Goal: Task Accomplishment & Management: Use online tool/utility

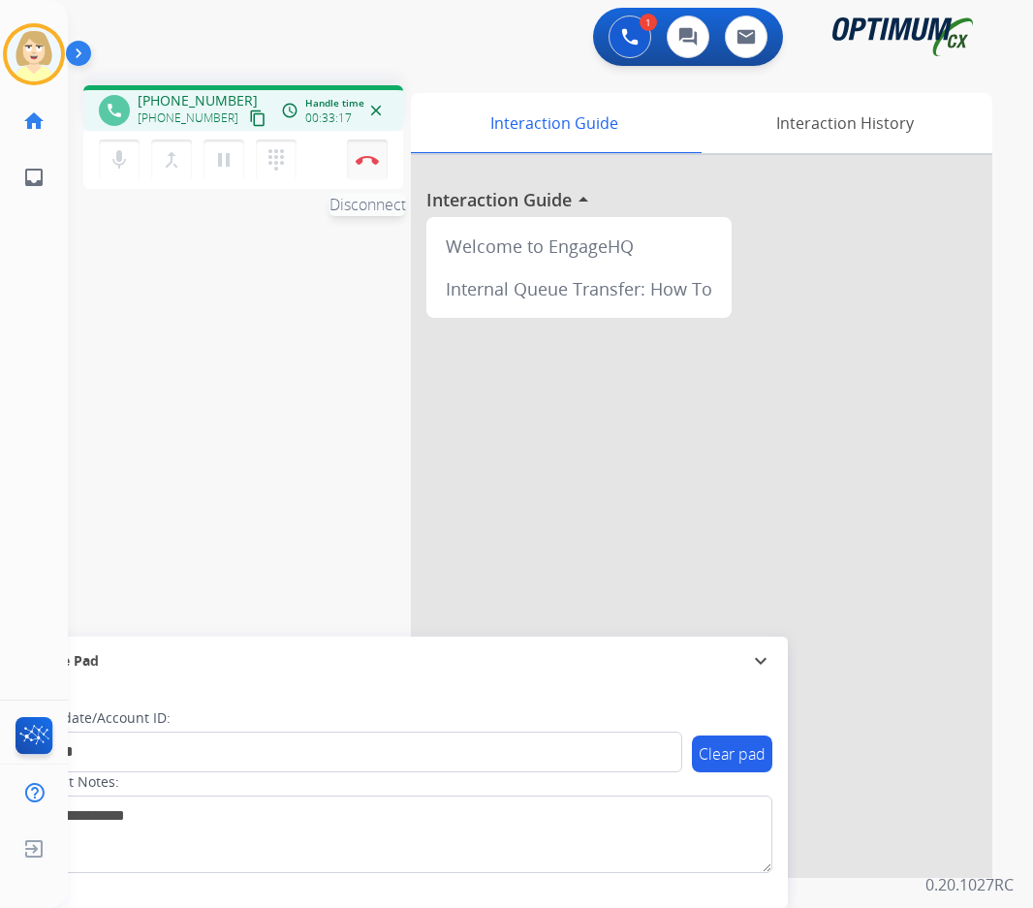
click at [370, 154] on button "Disconnect" at bounding box center [367, 159] width 41 height 41
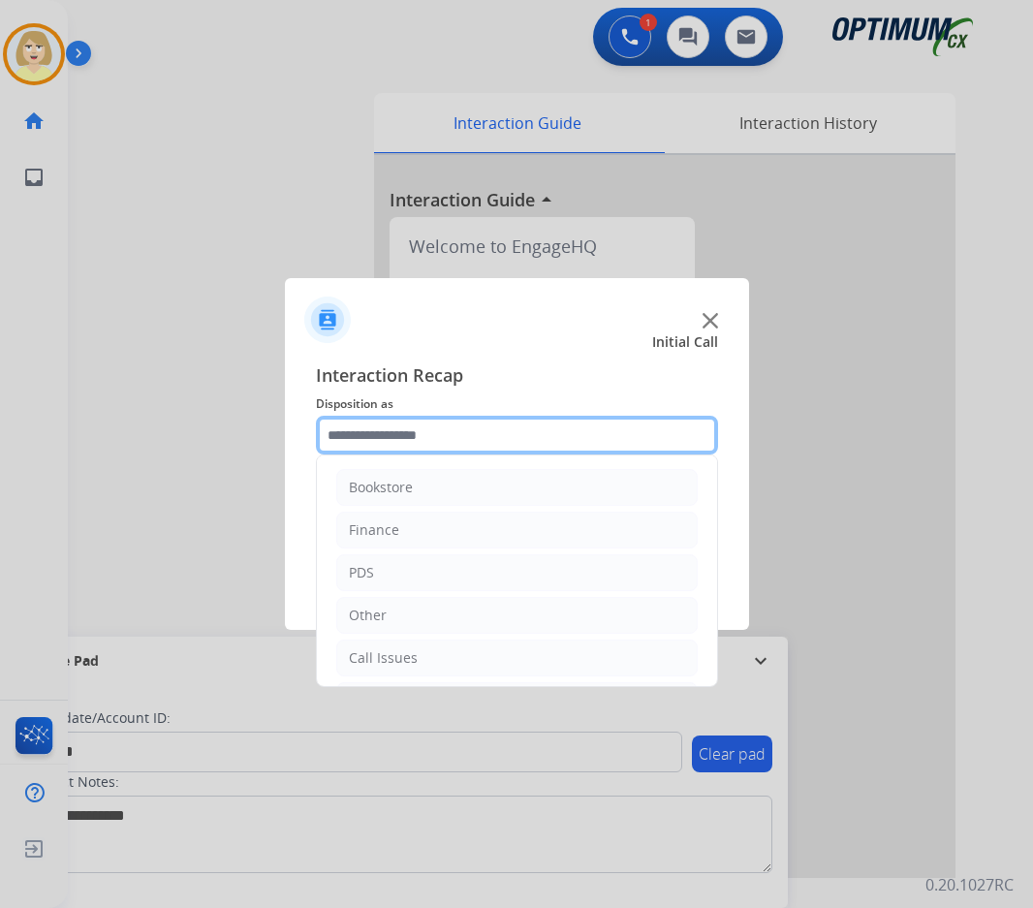
click at [362, 430] on input "text" at bounding box center [517, 435] width 402 height 39
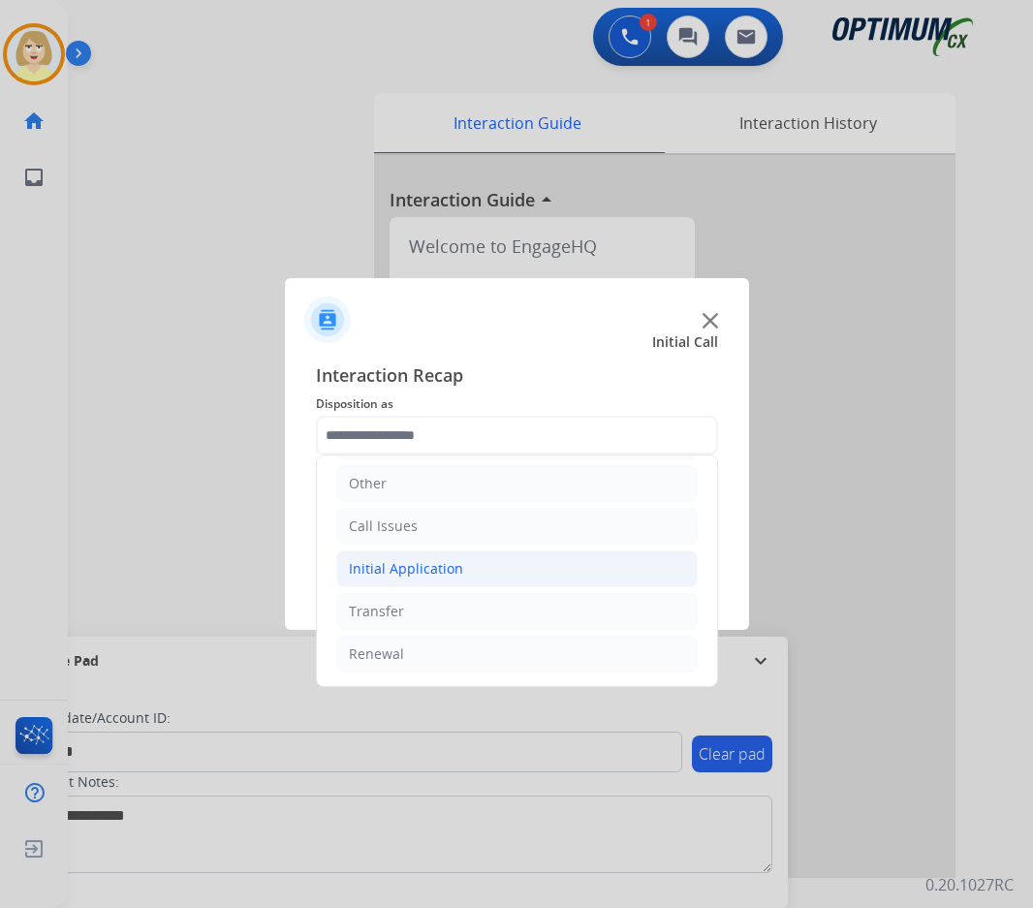
click at [418, 565] on div "Initial Application" at bounding box center [406, 568] width 114 height 19
click at [454, 607] on div "Credential Resend (Initial application)" at bounding box center [509, 611] width 245 height 19
type input "**********"
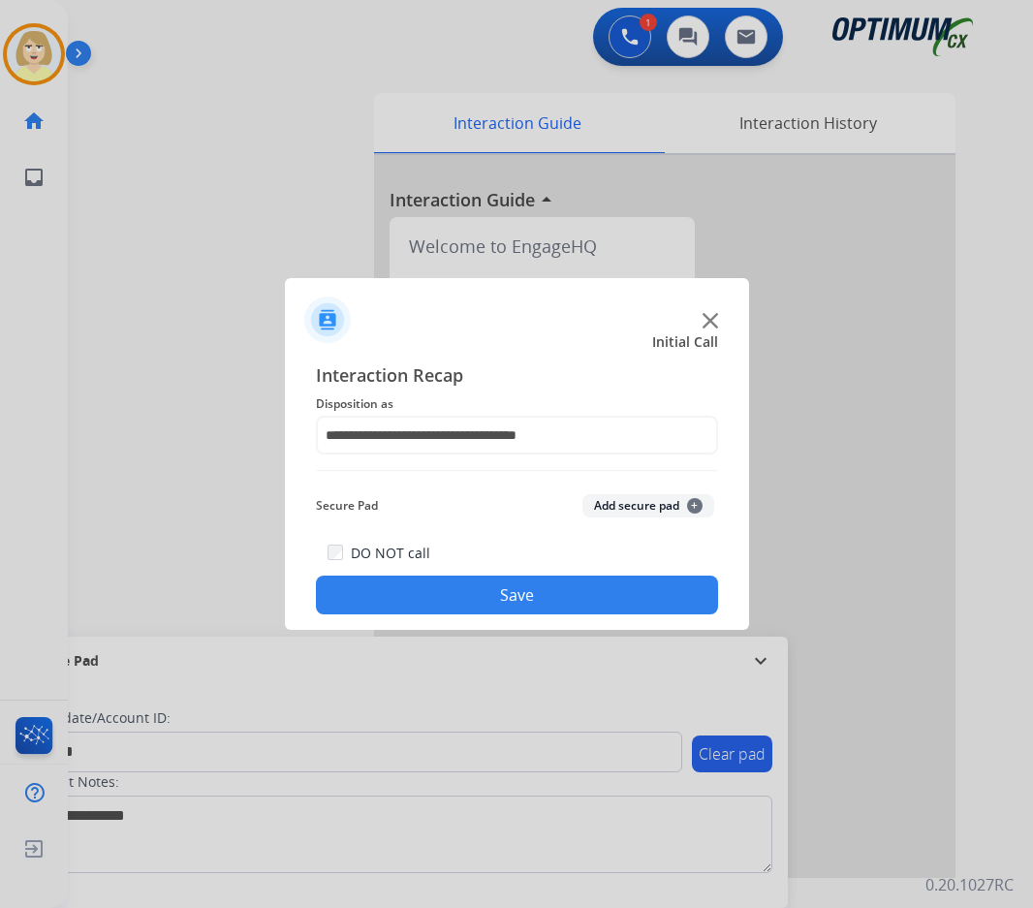
click at [650, 502] on button "Add secure pad +" at bounding box center [648, 505] width 132 height 23
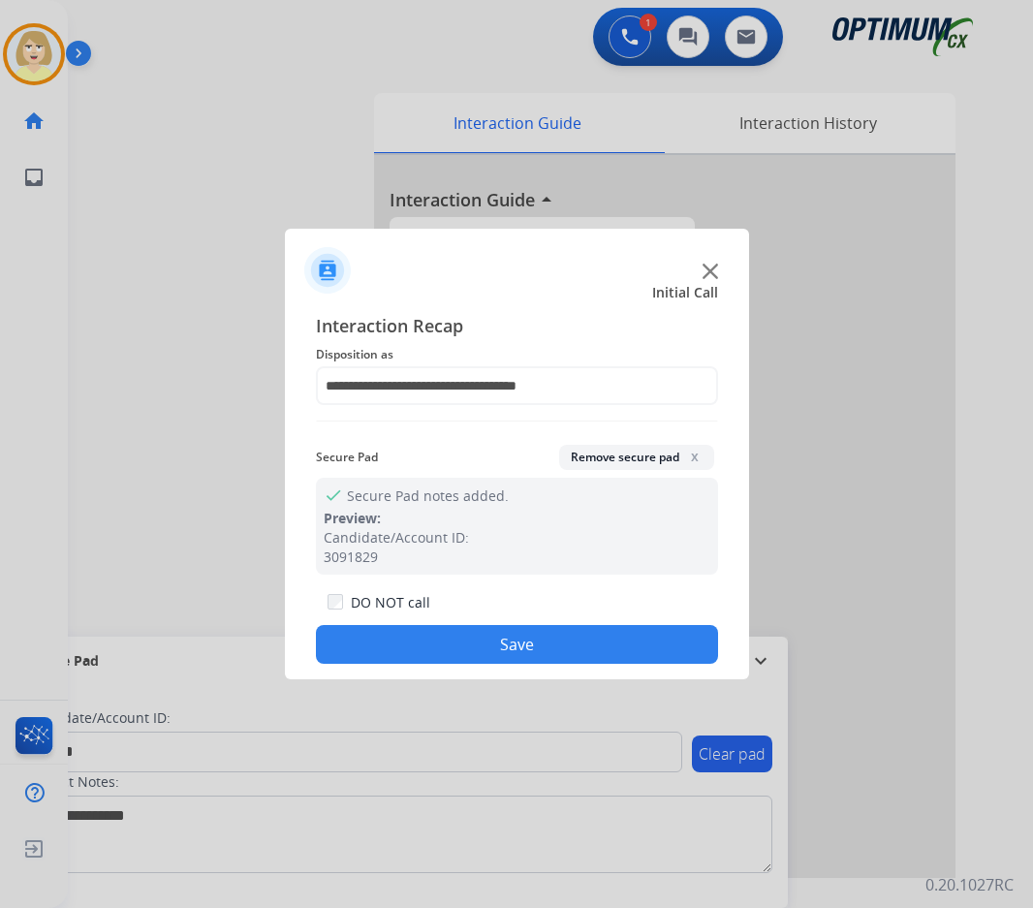
drag, startPoint x: 492, startPoint y: 643, endPoint x: 256, endPoint y: 418, distance: 326.8
click at [491, 635] on button "Save" at bounding box center [517, 644] width 402 height 39
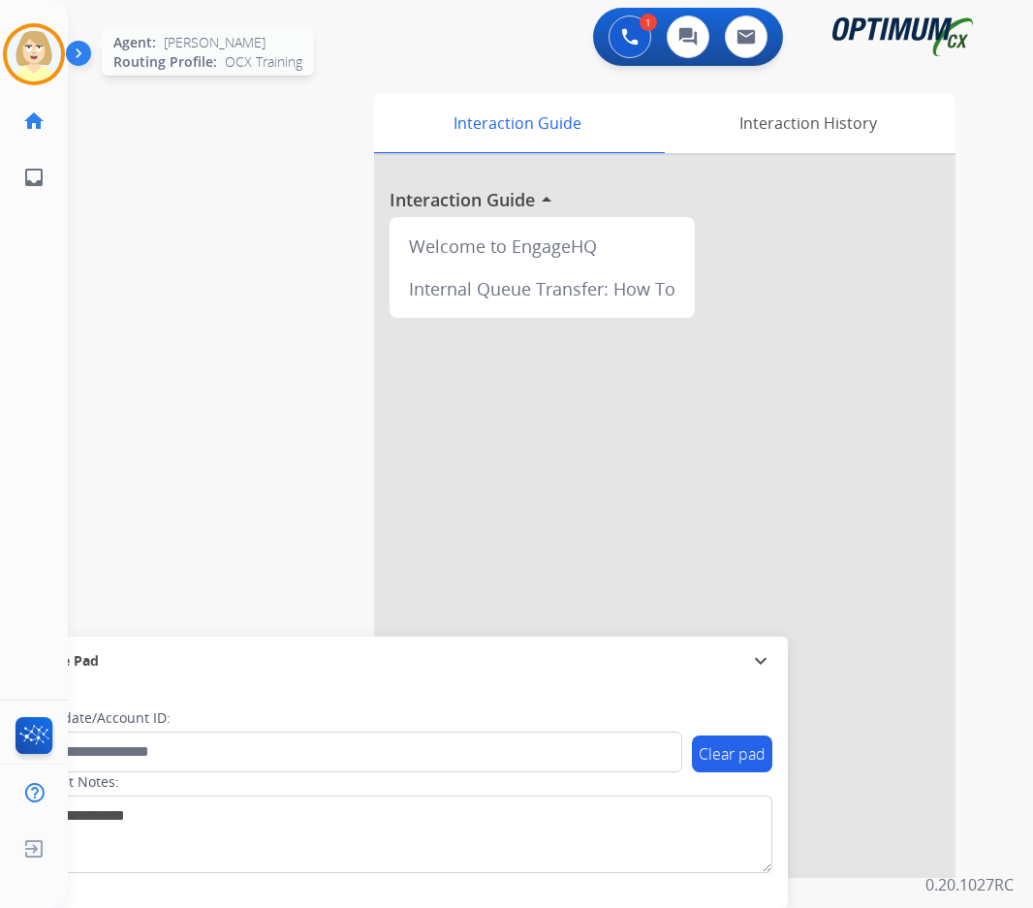
click at [41, 48] on img at bounding box center [34, 54] width 54 height 54
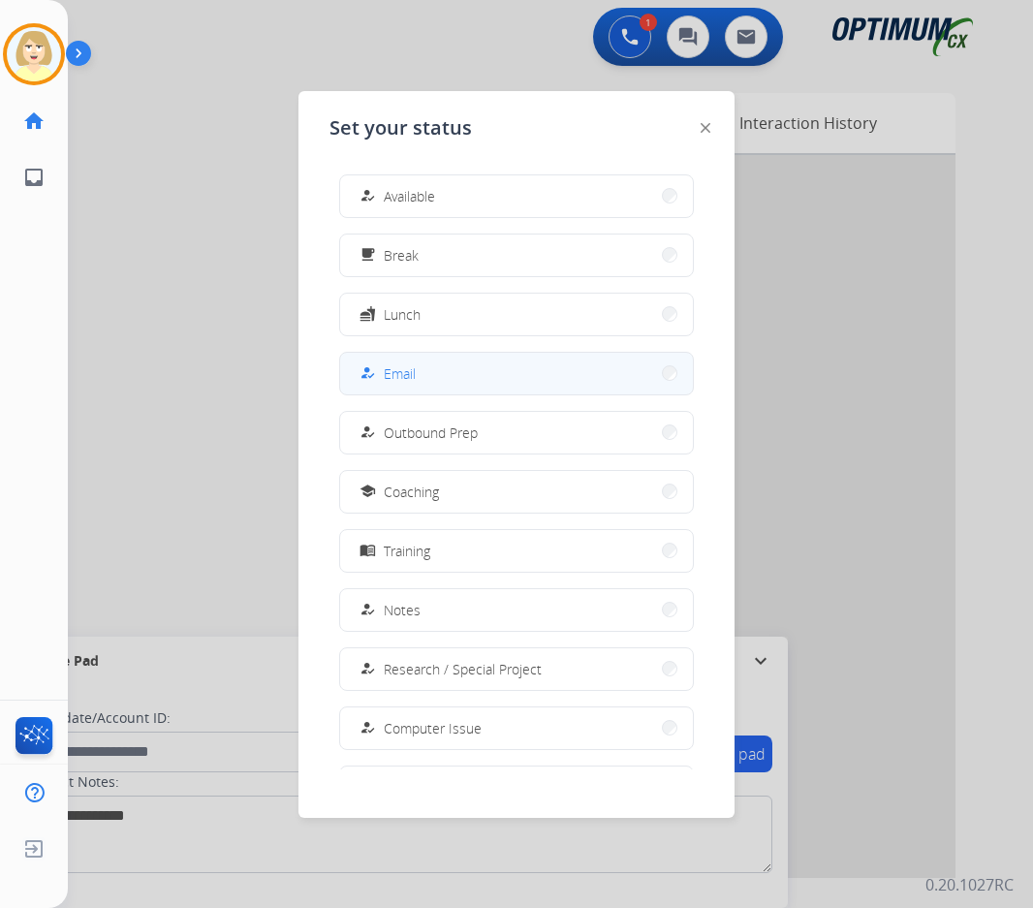
click at [395, 376] on span "Email" at bounding box center [400, 373] width 32 height 20
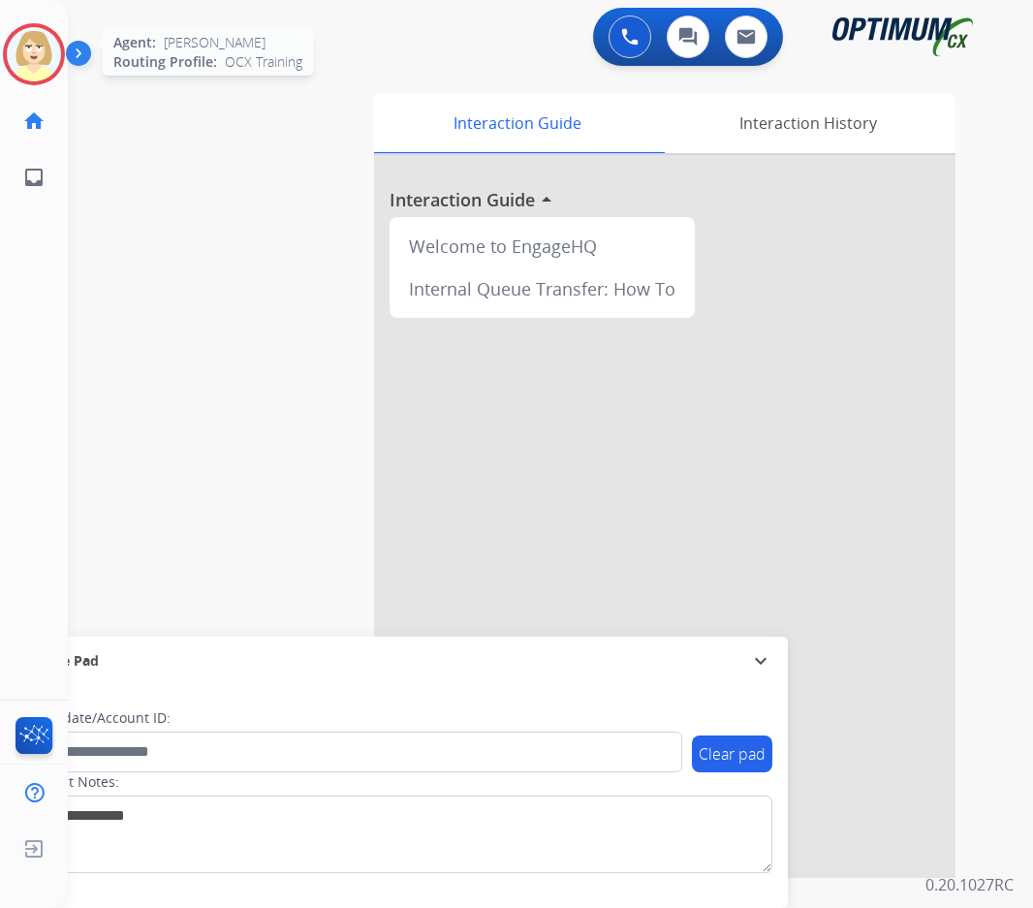
click at [49, 48] on img at bounding box center [34, 54] width 54 height 54
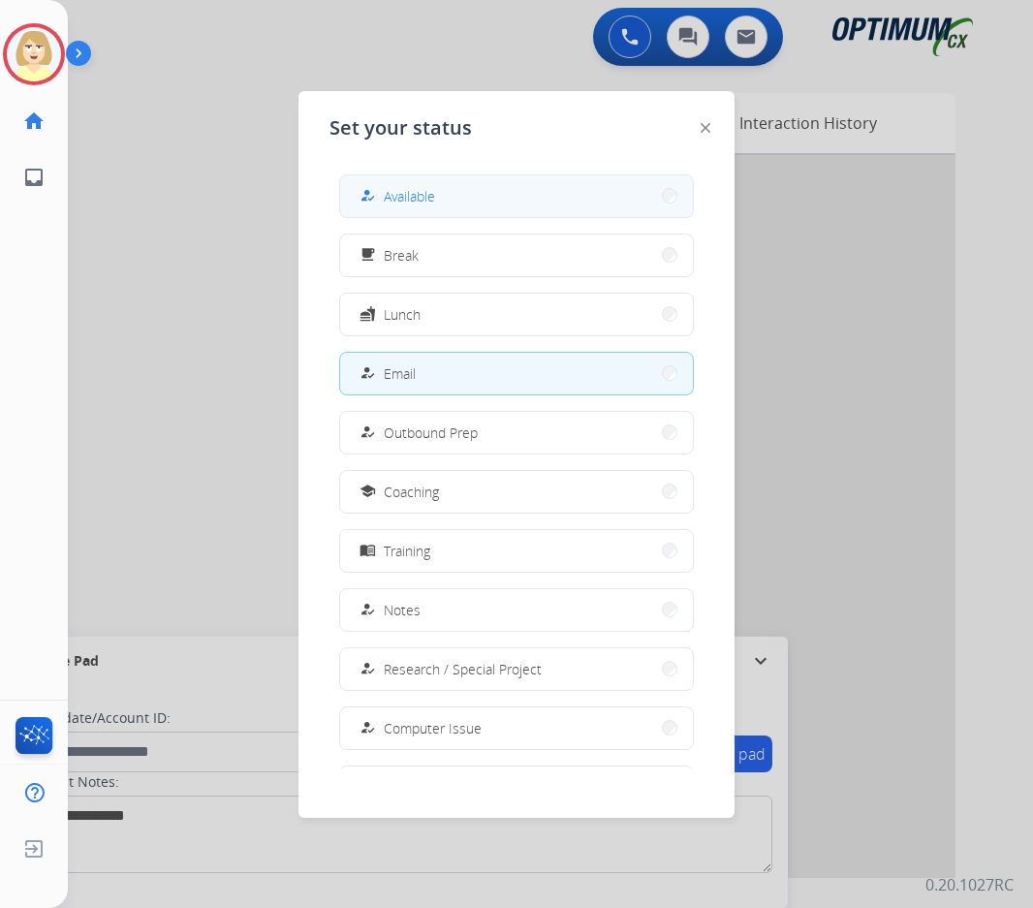
drag, startPoint x: 396, startPoint y: 196, endPoint x: 425, endPoint y: 180, distance: 32.9
click at [399, 194] on span "Available" at bounding box center [409, 196] width 51 height 20
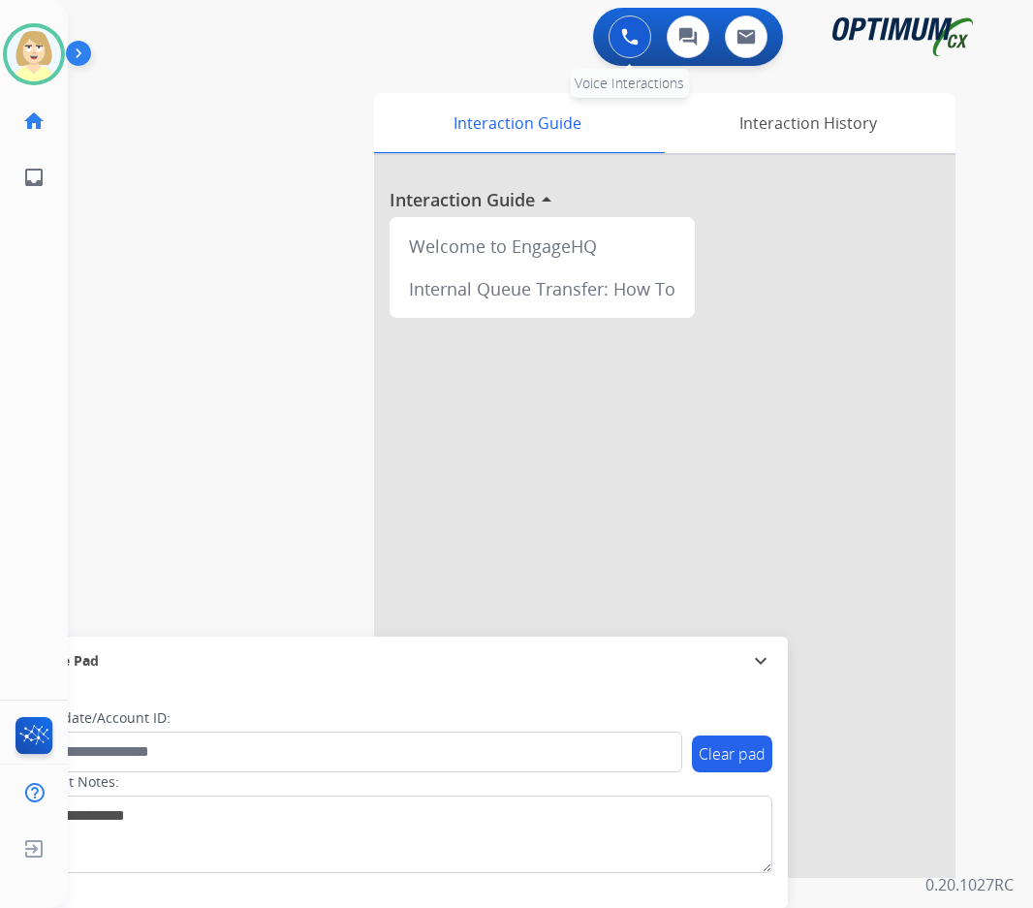
click at [619, 37] on button at bounding box center [629, 36] width 43 height 43
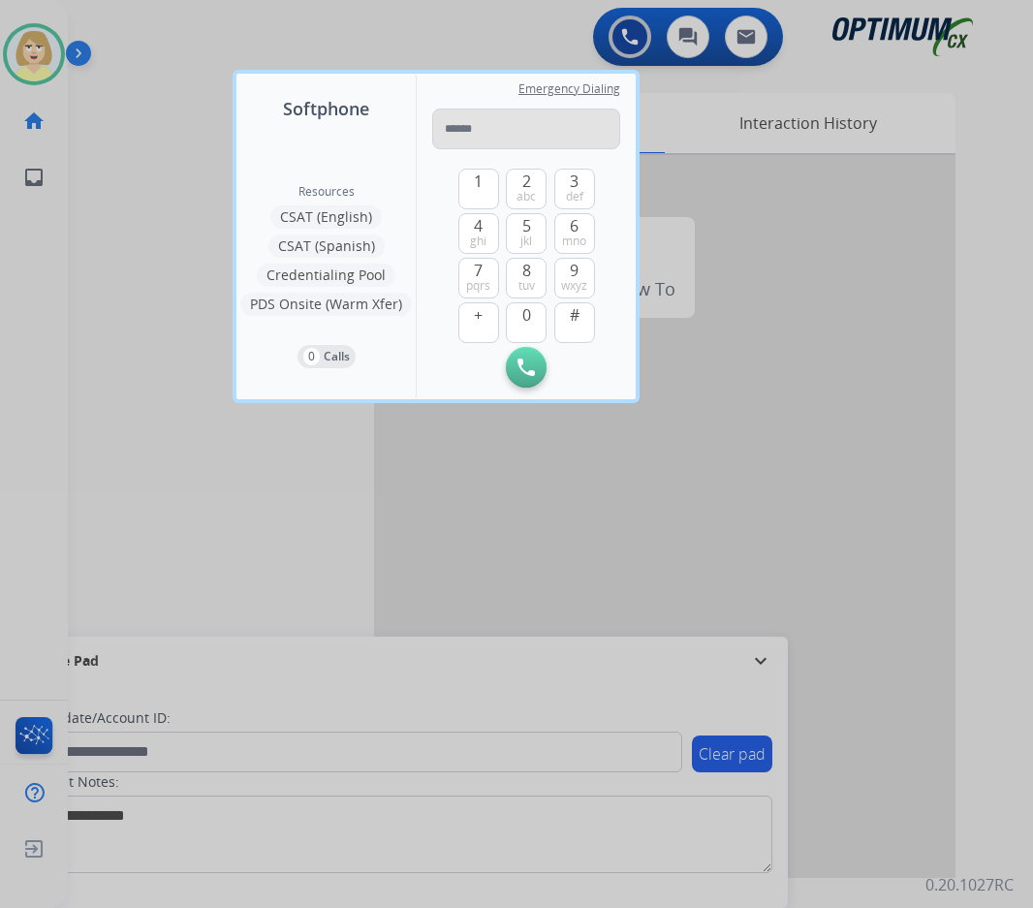
click at [459, 122] on input "tel" at bounding box center [526, 128] width 188 height 41
type input "**********"
click at [518, 365] on img at bounding box center [525, 366] width 17 height 17
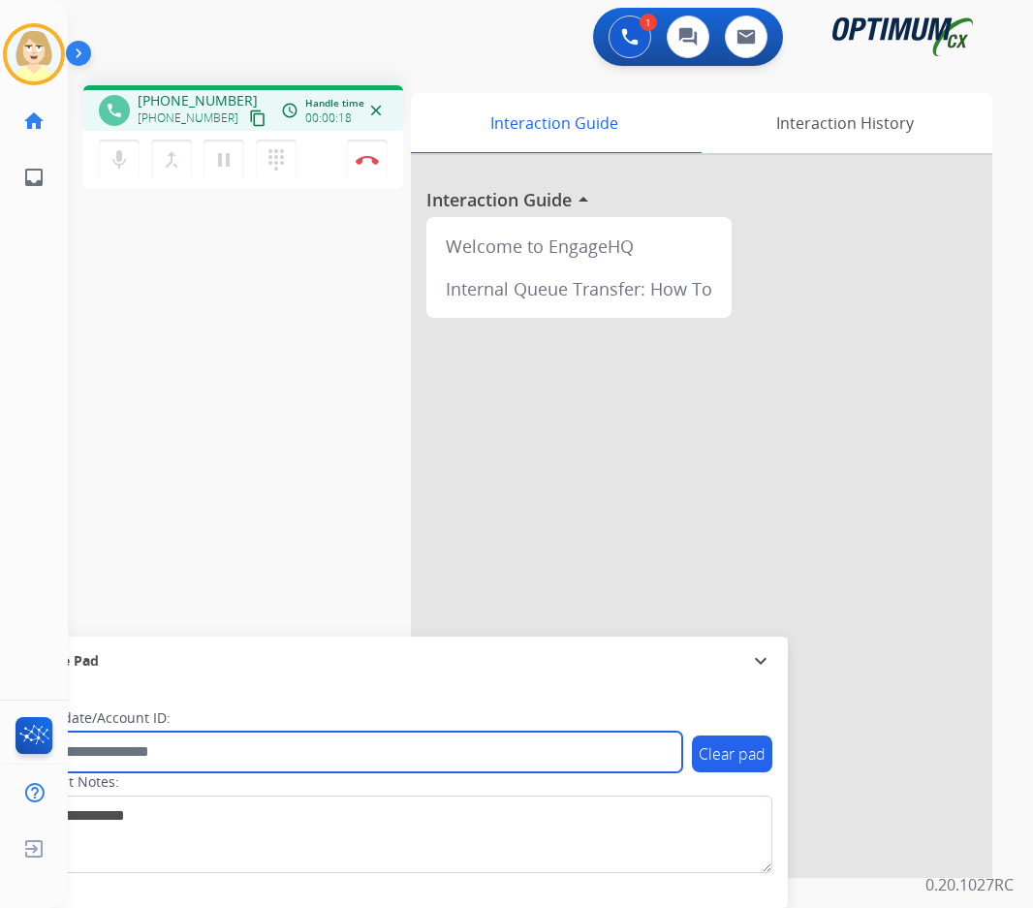
click at [93, 757] on input "text" at bounding box center [353, 751] width 657 height 41
paste input "*******"
type input "*******"
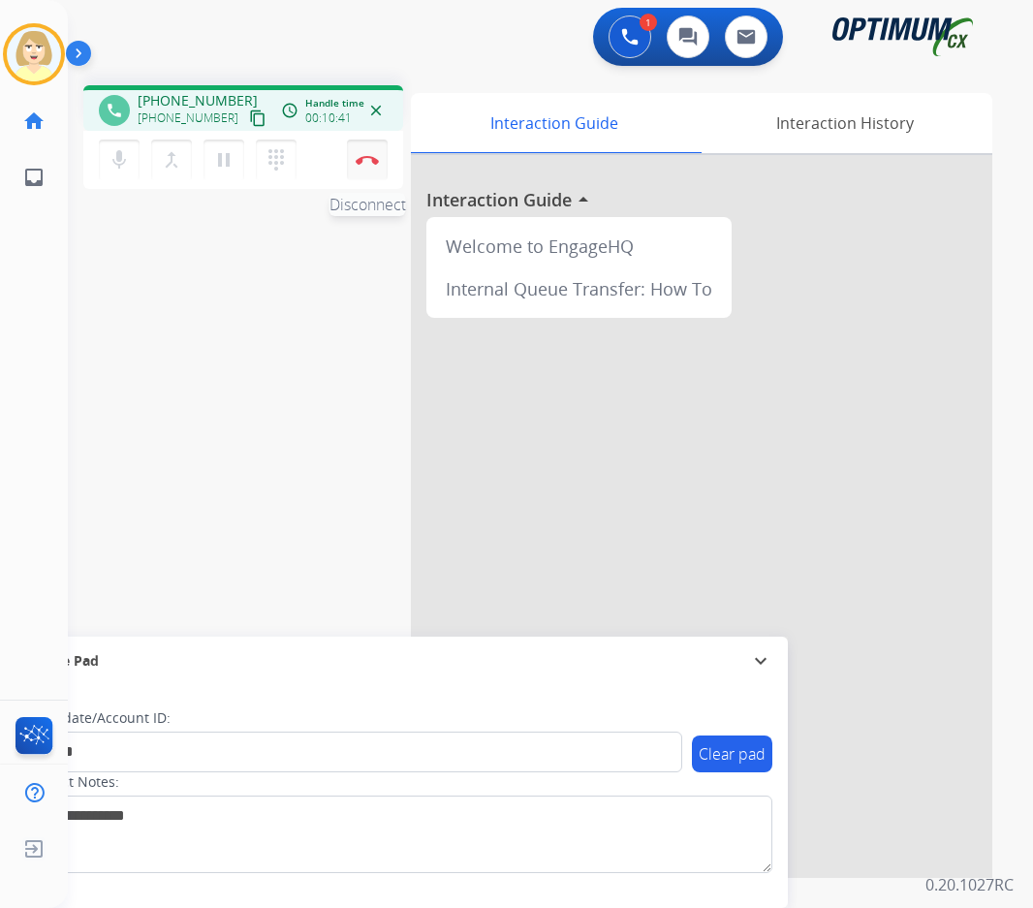
click at [362, 152] on button "Disconnect" at bounding box center [367, 159] width 41 height 41
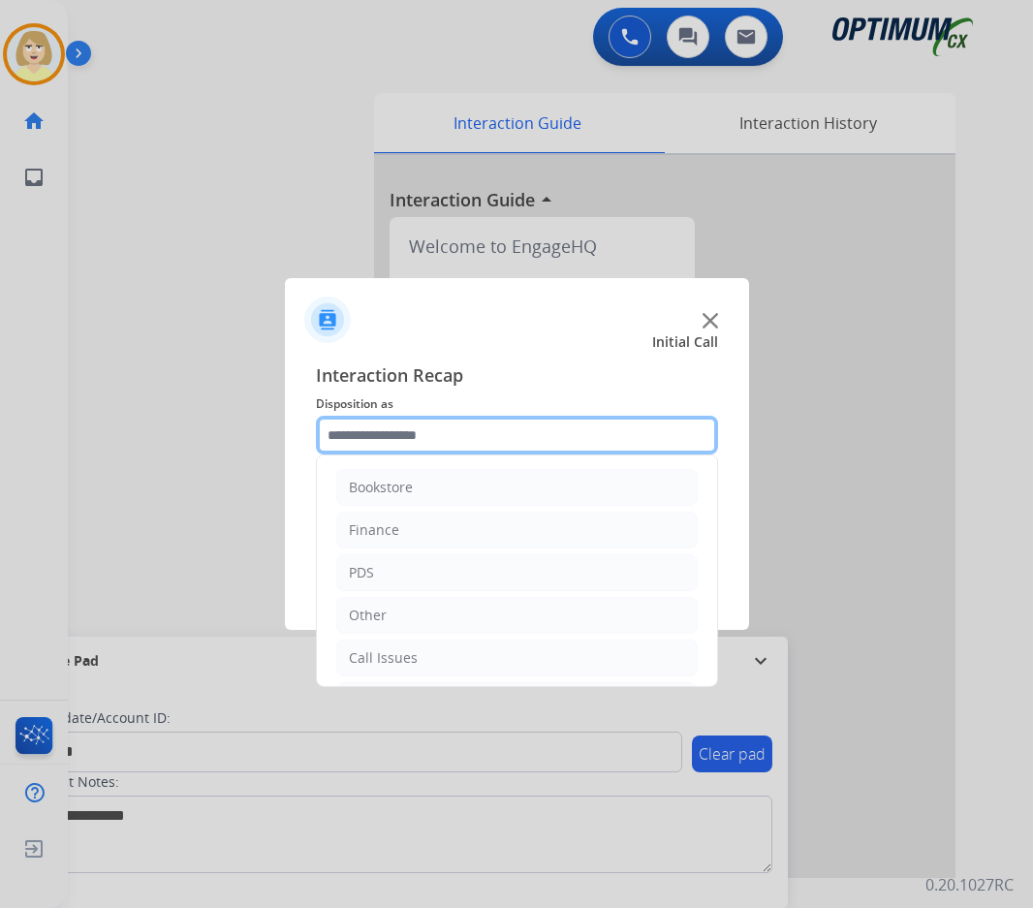
click at [394, 432] on input "text" at bounding box center [517, 435] width 402 height 39
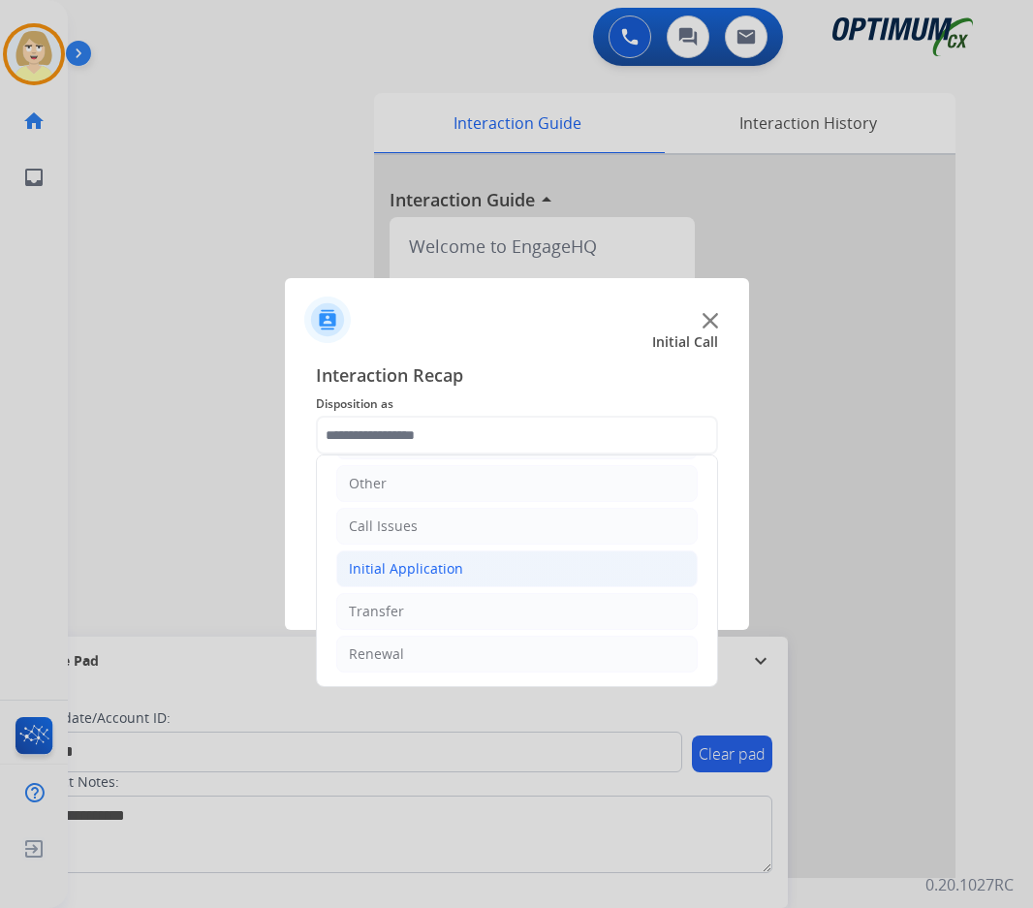
click at [407, 569] on div "Initial Application" at bounding box center [406, 568] width 114 height 19
click at [470, 609] on div "Credential Resend (Initial application)" at bounding box center [509, 611] width 245 height 19
type input "**********"
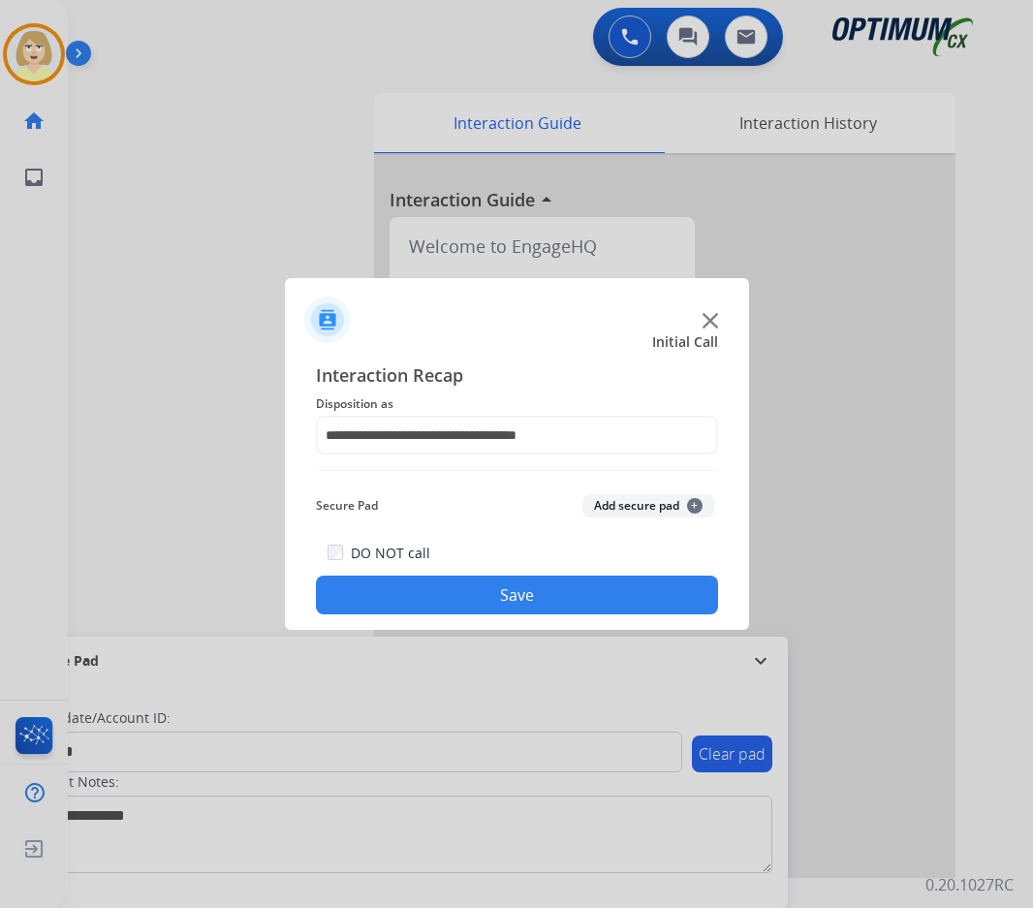
drag, startPoint x: 609, startPoint y: 499, endPoint x: 453, endPoint y: 593, distance: 182.1
click at [607, 501] on button "Add secure pad +" at bounding box center [648, 505] width 132 height 23
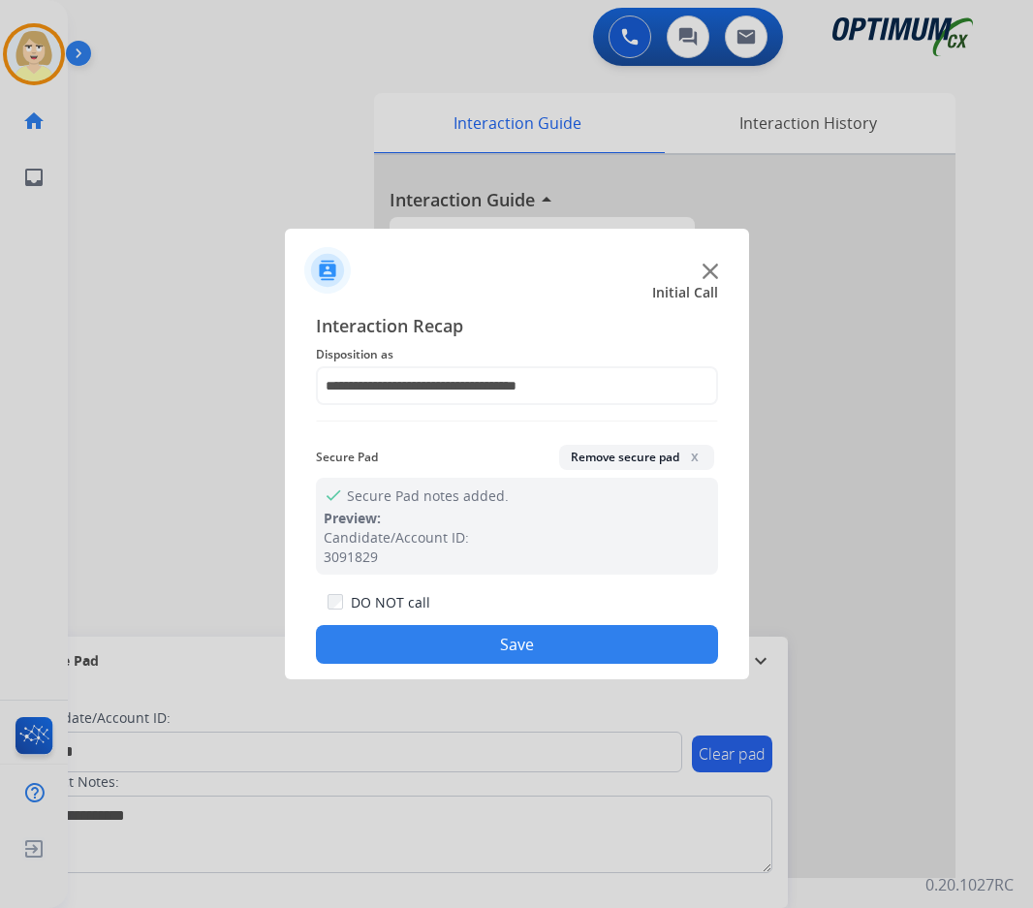
click at [386, 634] on button "Save" at bounding box center [517, 644] width 402 height 39
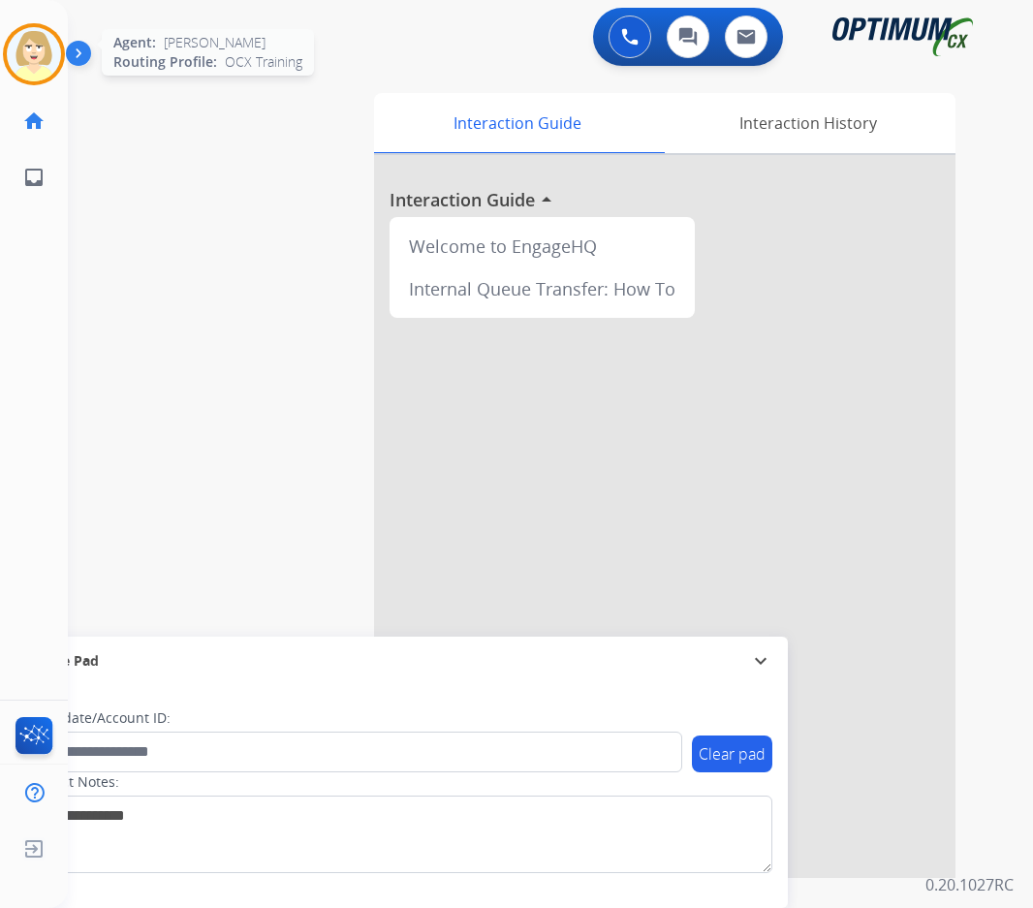
click at [30, 42] on img at bounding box center [34, 54] width 54 height 54
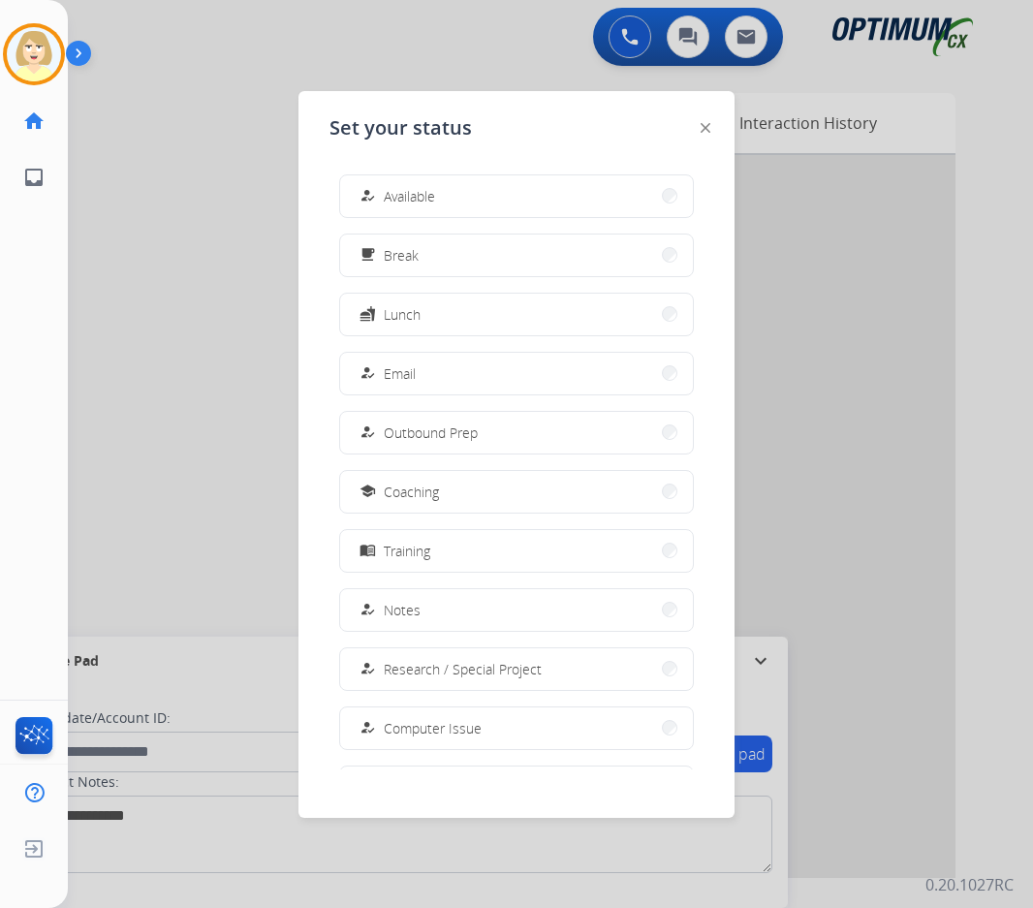
click at [408, 377] on span "Email" at bounding box center [400, 373] width 32 height 20
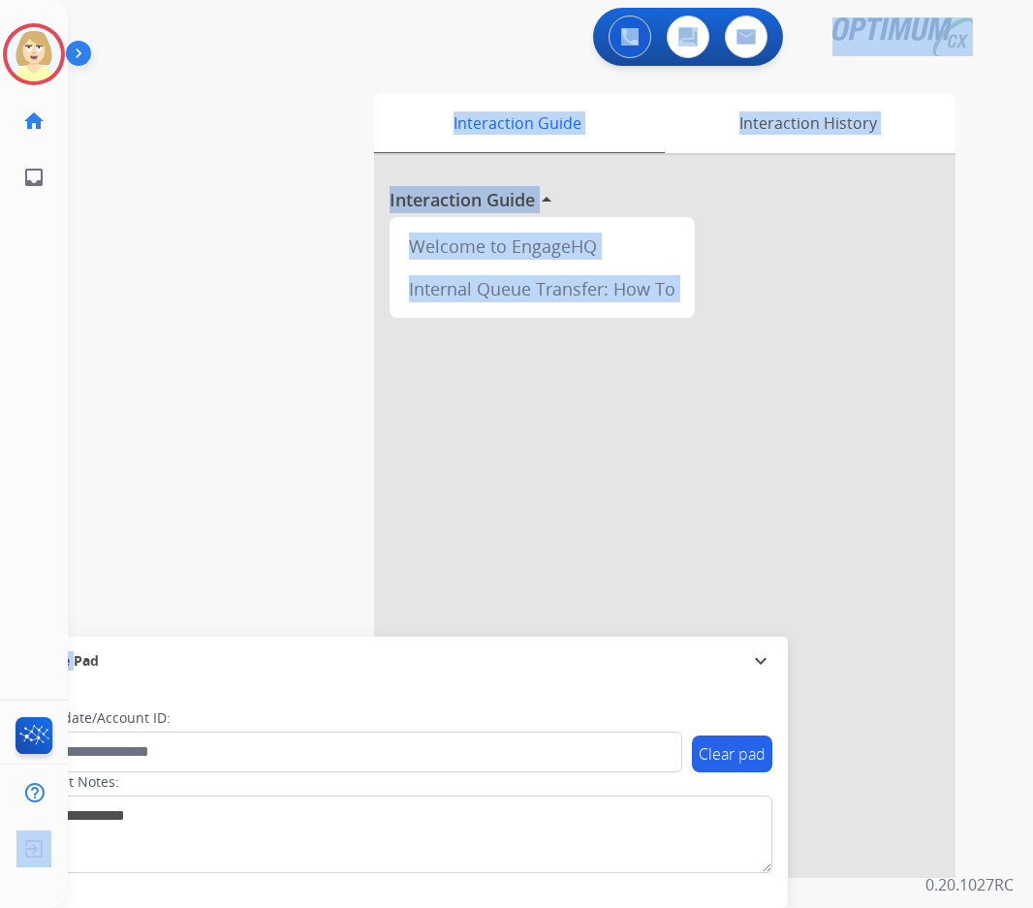
scroll to position [0, 5]
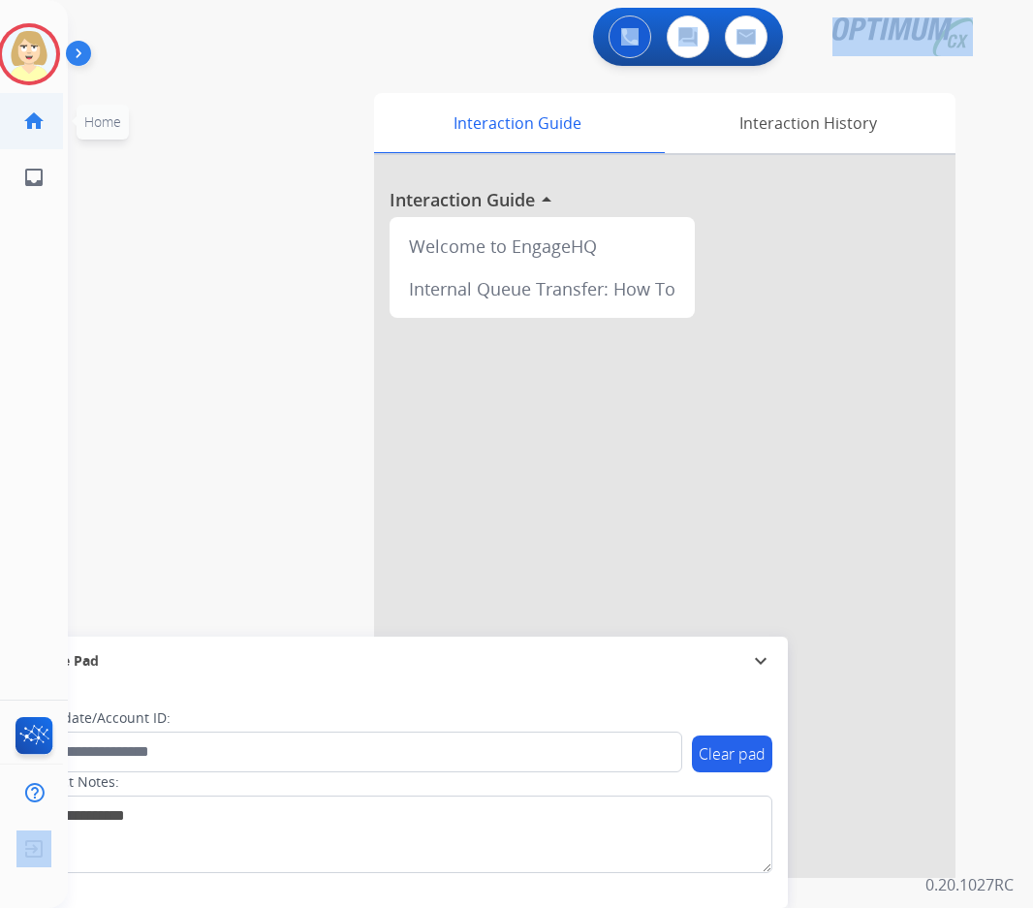
drag, startPoint x: 139, startPoint y: 853, endPoint x: 47, endPoint y: 94, distance: 765.0
click at [53, 101] on div "[PERSON_NAME] Email Edit Avatar Agent: [PERSON_NAME] Profile: OCX Training home…" at bounding box center [34, 454] width 68 height 908
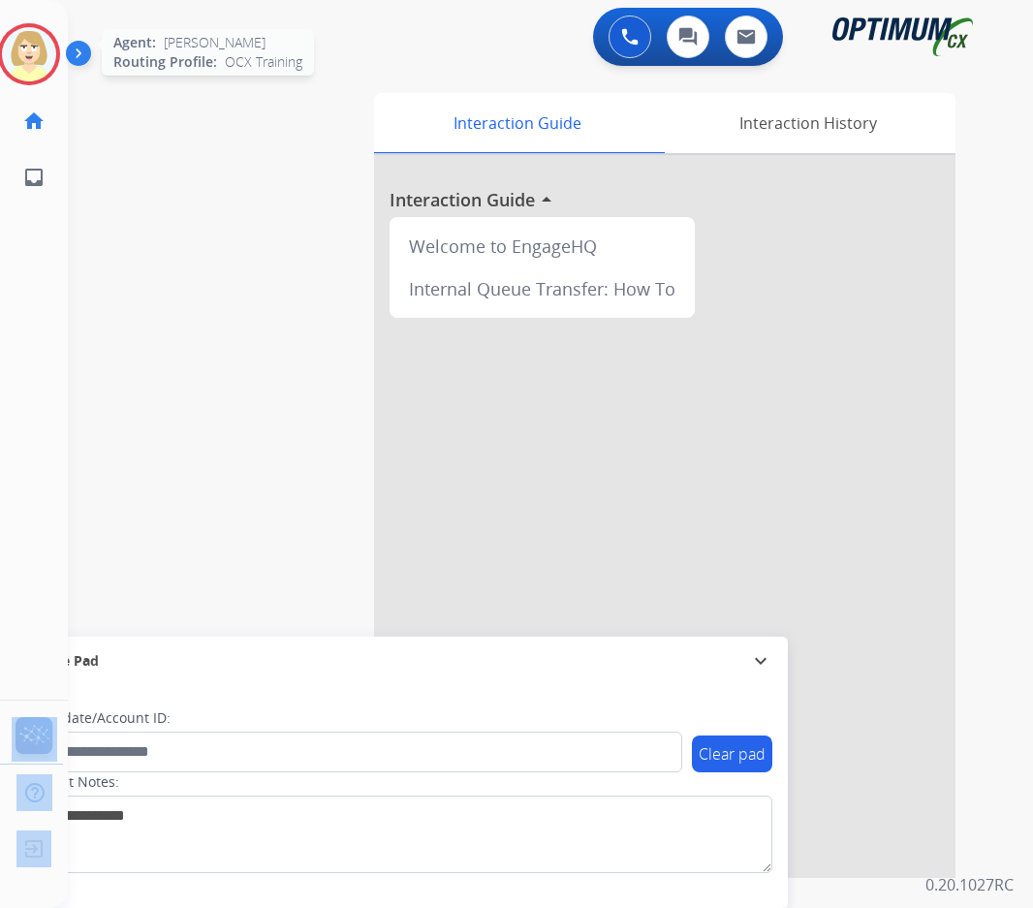
click at [25, 58] on img at bounding box center [29, 54] width 54 height 54
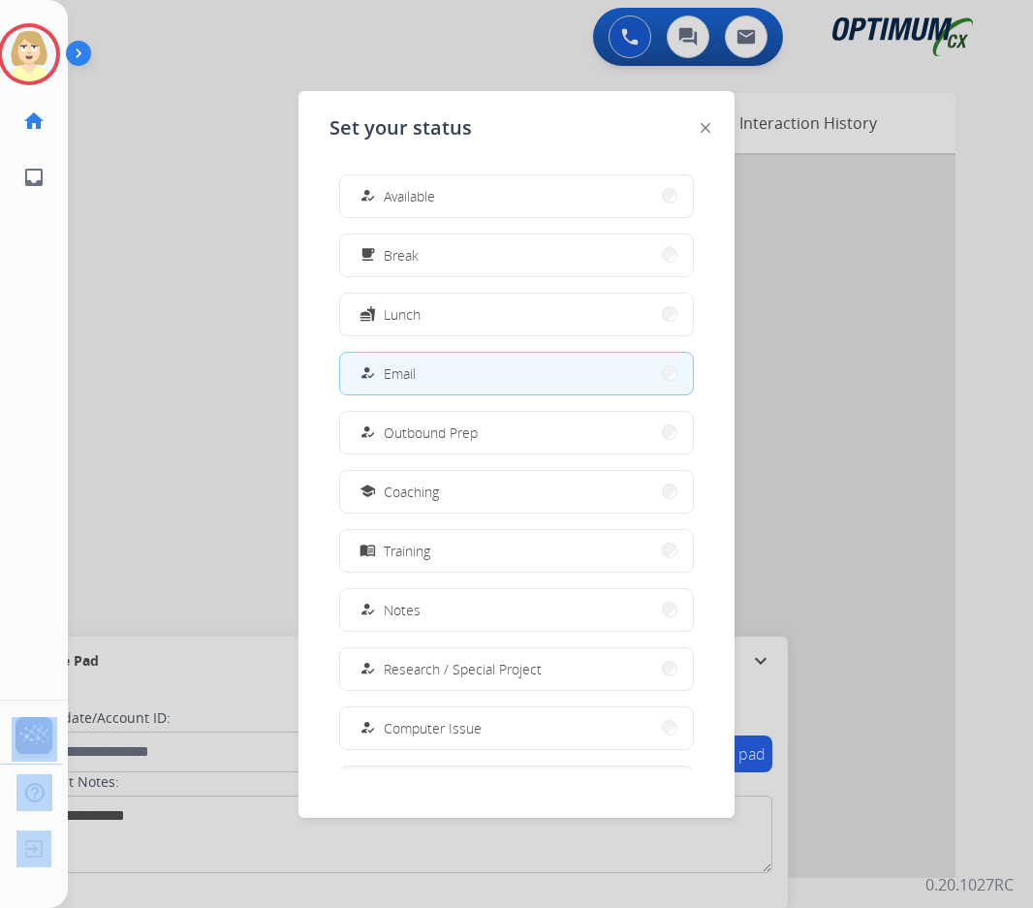
scroll to position [183, 0]
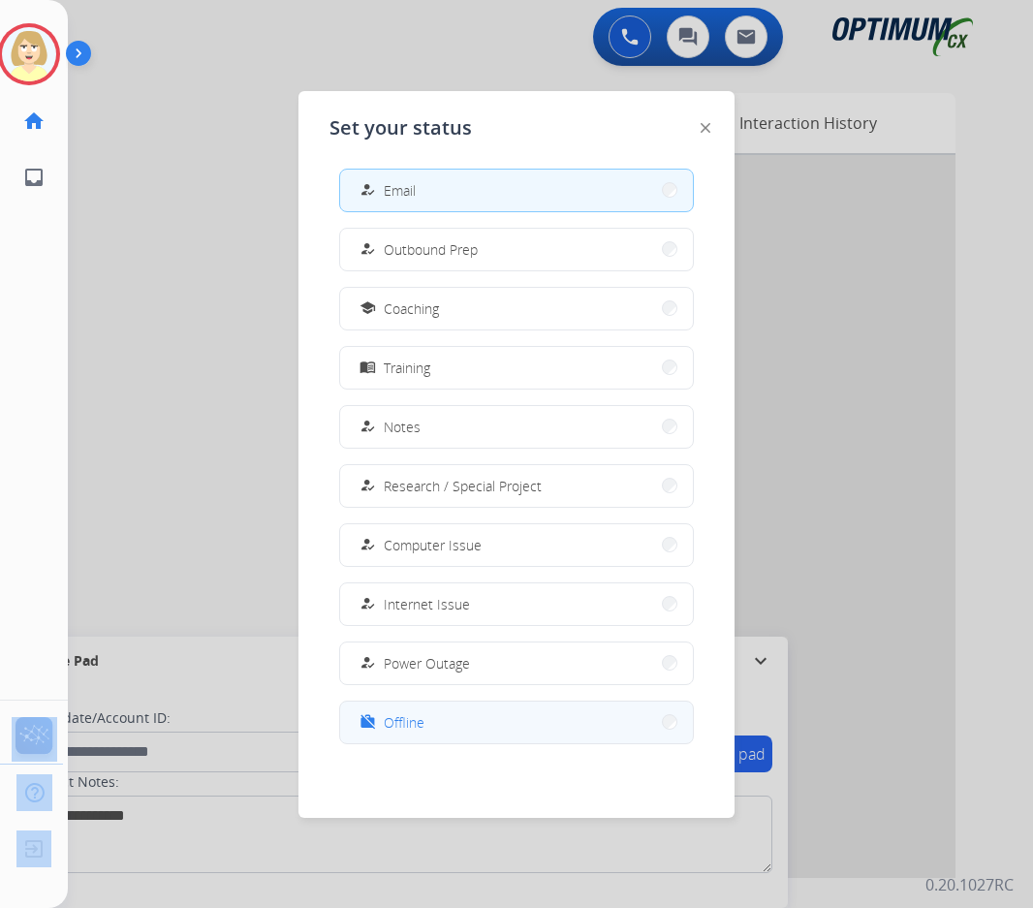
click at [407, 713] on span "Offline" at bounding box center [404, 722] width 41 height 20
